Goal: Information Seeking & Learning: Learn about a topic

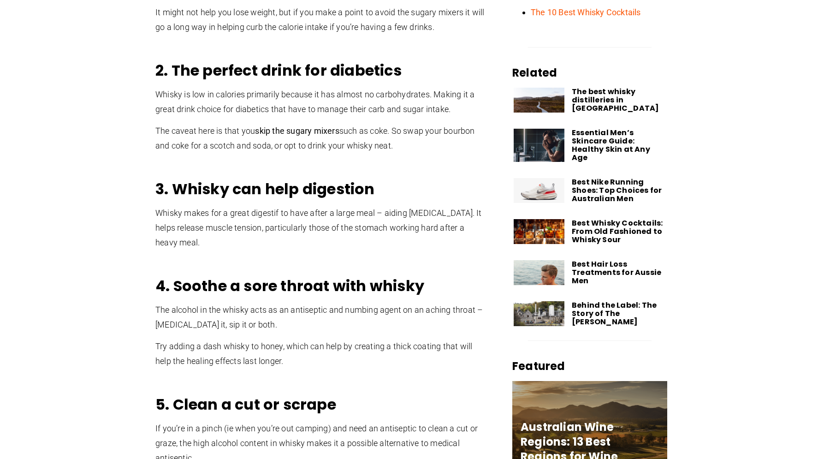
scroll to position [574, 0]
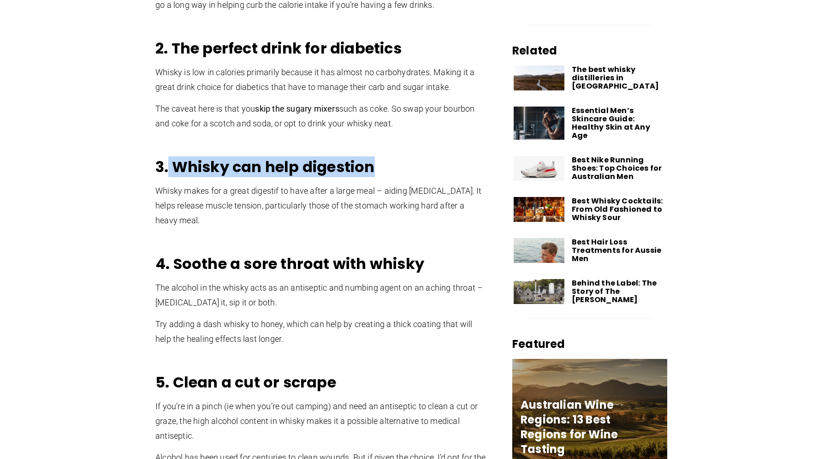
drag, startPoint x: 168, startPoint y: 172, endPoint x: 388, endPoint y: 172, distance: 219.9
click at [388, 172] on h2 "3. Whisky can help digestion" at bounding box center [321, 167] width 332 height 18
drag, startPoint x: 175, startPoint y: 165, endPoint x: 440, endPoint y: 163, distance: 265.1
click at [440, 163] on h2 "3. Whisky can help digestion" at bounding box center [321, 167] width 332 height 18
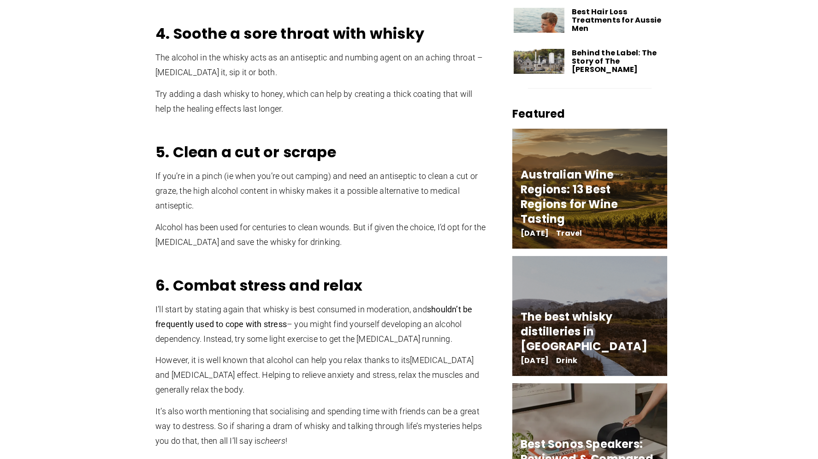
scroll to position [822, 0]
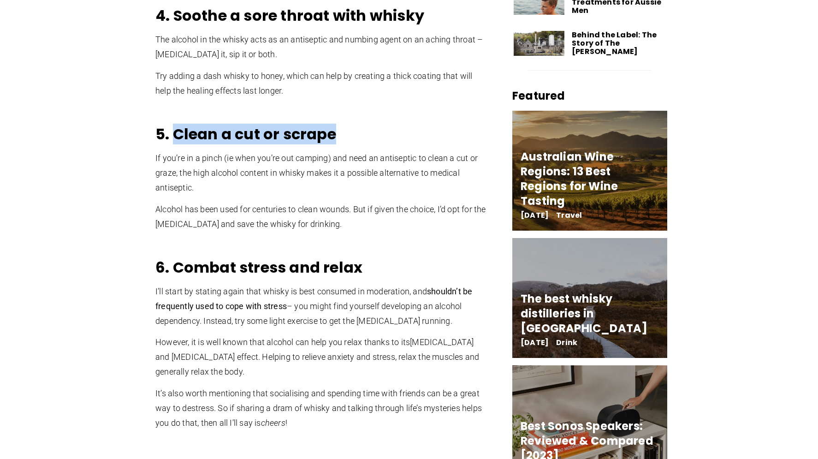
drag, startPoint x: 174, startPoint y: 135, endPoint x: 350, endPoint y: 130, distance: 175.7
click at [350, 130] on h2 "5. Clean a cut or scrape​" at bounding box center [321, 134] width 332 height 18
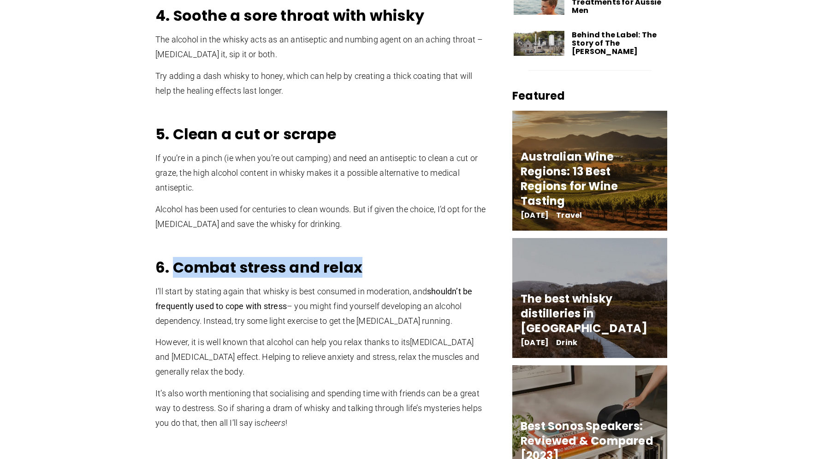
drag, startPoint x: 360, startPoint y: 268, endPoint x: 175, endPoint y: 269, distance: 185.3
click at [175, 269] on h2 "6. Combat stress and relax" at bounding box center [321, 267] width 332 height 18
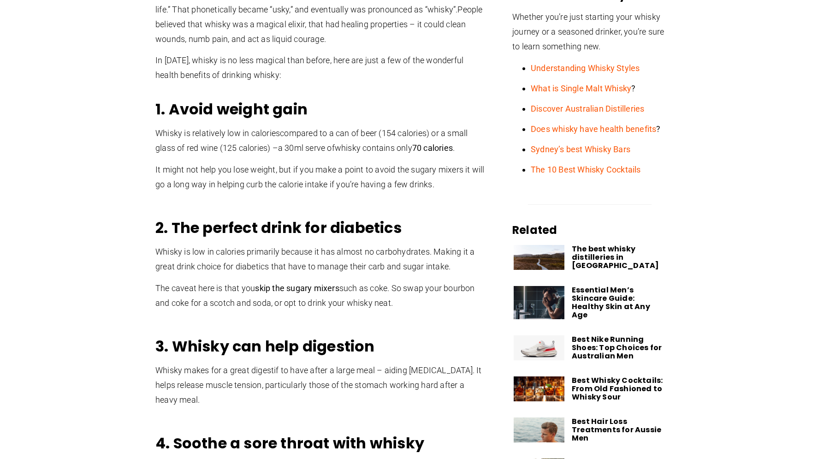
scroll to position [384, 0]
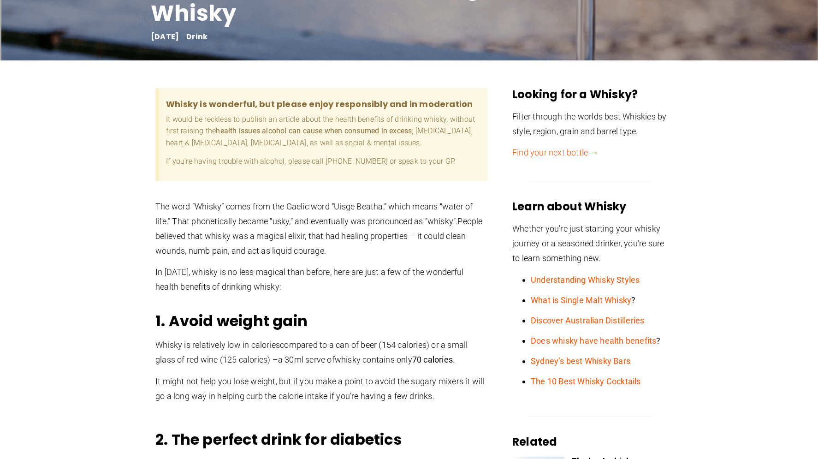
scroll to position [266, 0]
